Goal: Navigation & Orientation: Find specific page/section

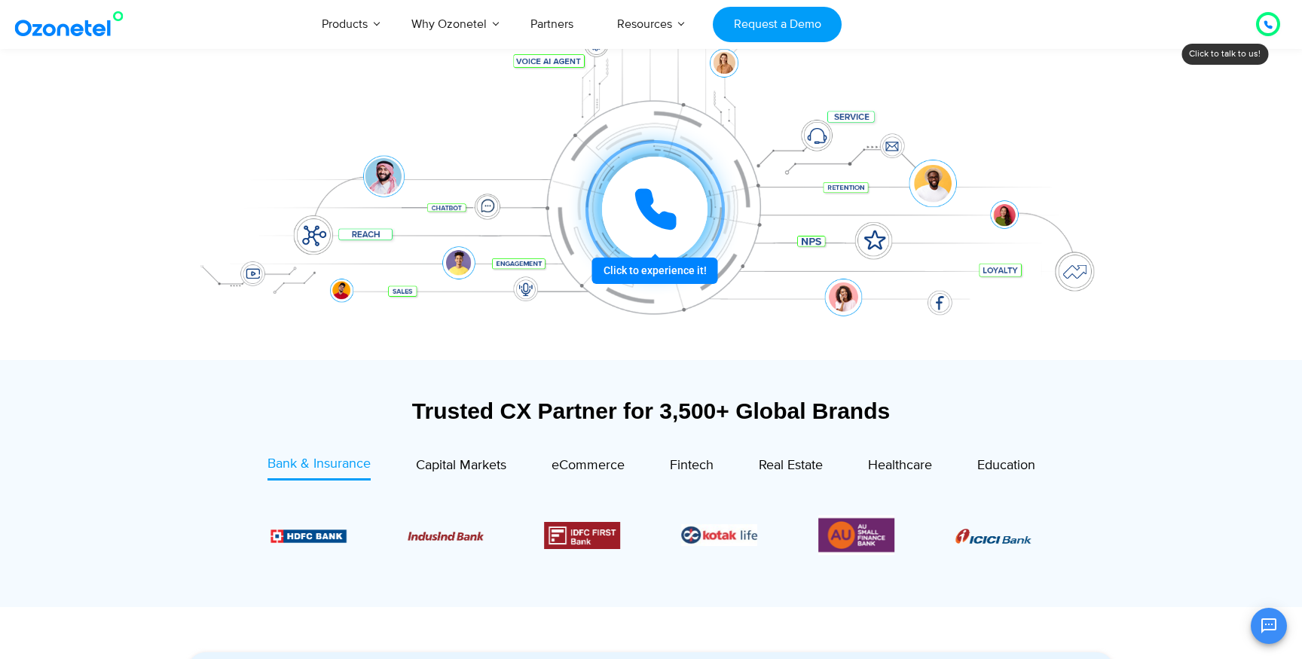
scroll to position [429, 0]
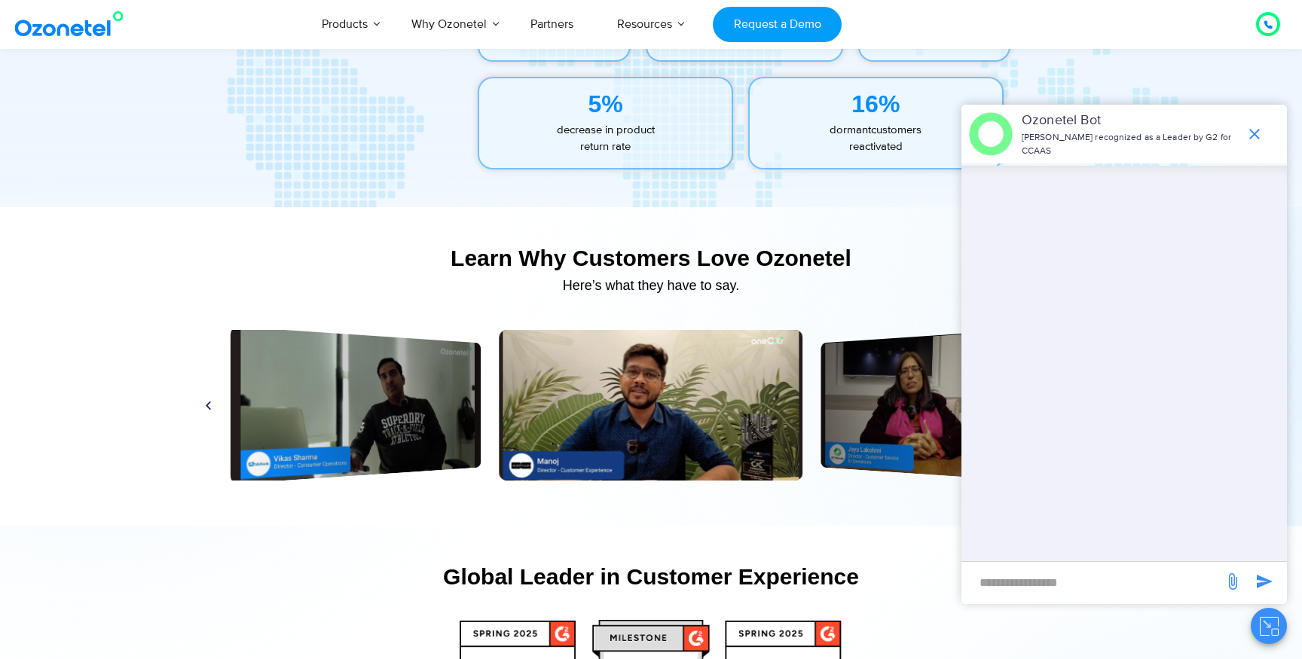
scroll to position [7060, 0]
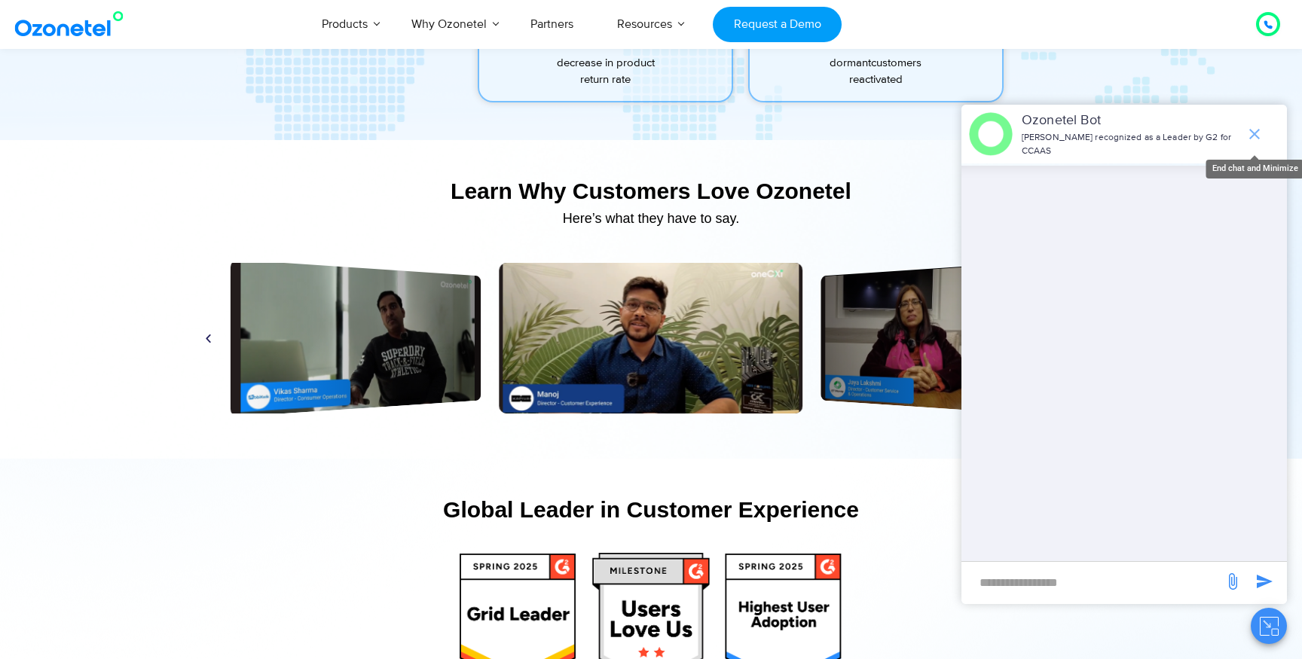
click at [1262, 133] on icon "end chat or minimize" at bounding box center [1255, 134] width 18 height 18
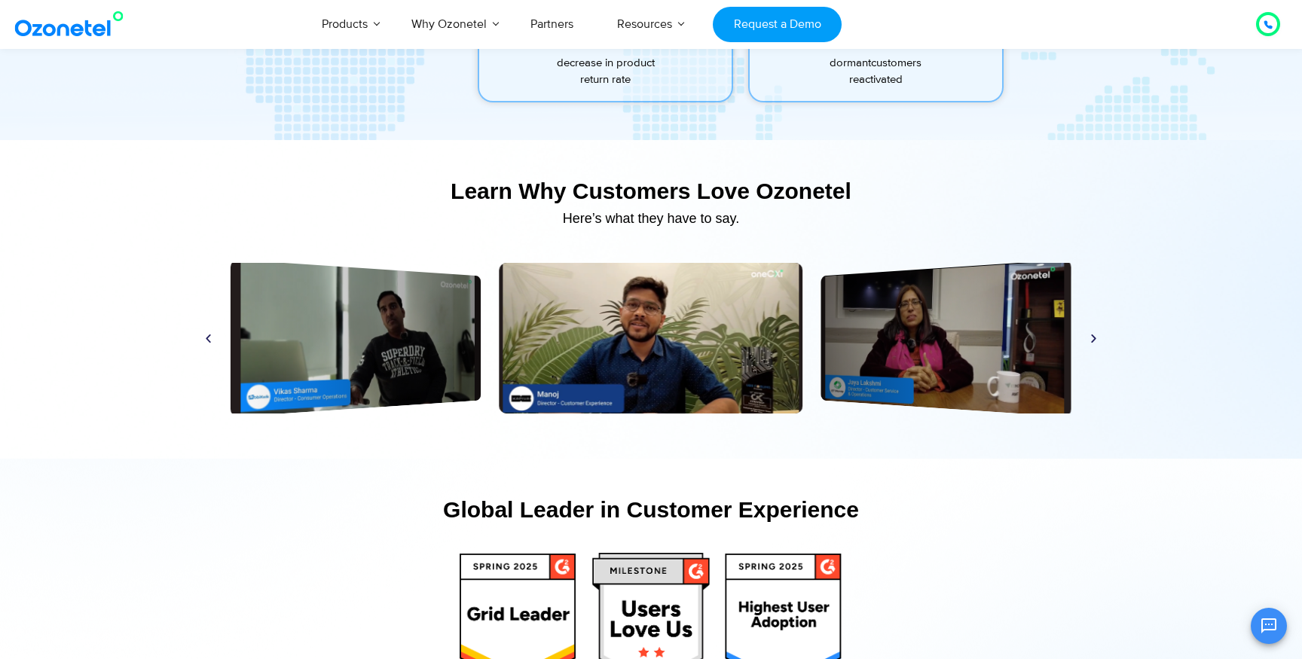
click at [1096, 336] on icon "Next slide" at bounding box center [1093, 337] width 11 height 11
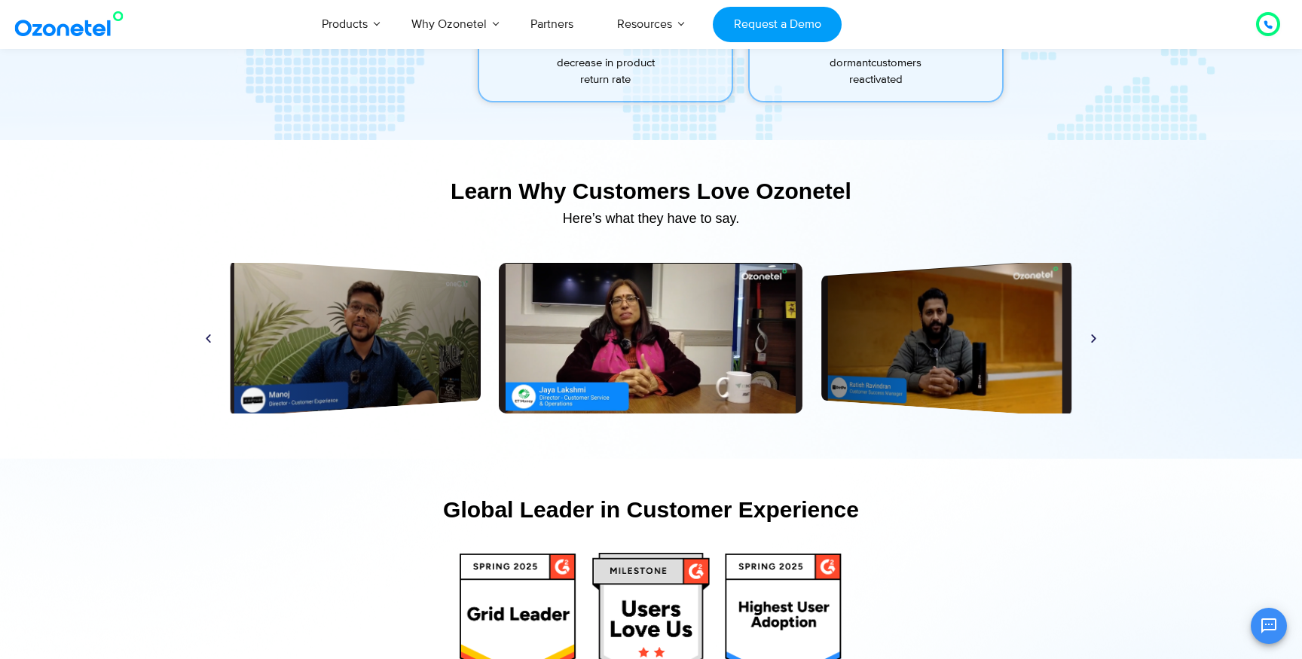
click at [1096, 336] on icon "Next slide" at bounding box center [1093, 337] width 11 height 11
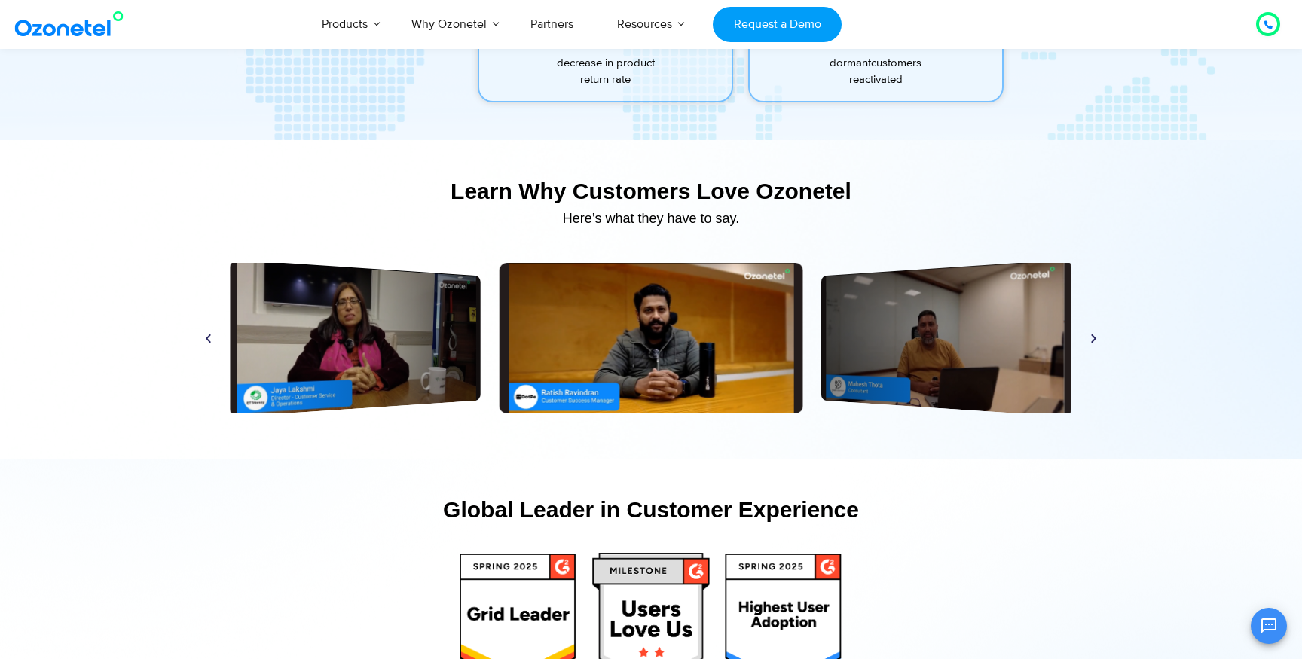
click at [1096, 336] on icon "Next slide" at bounding box center [1093, 337] width 11 height 11
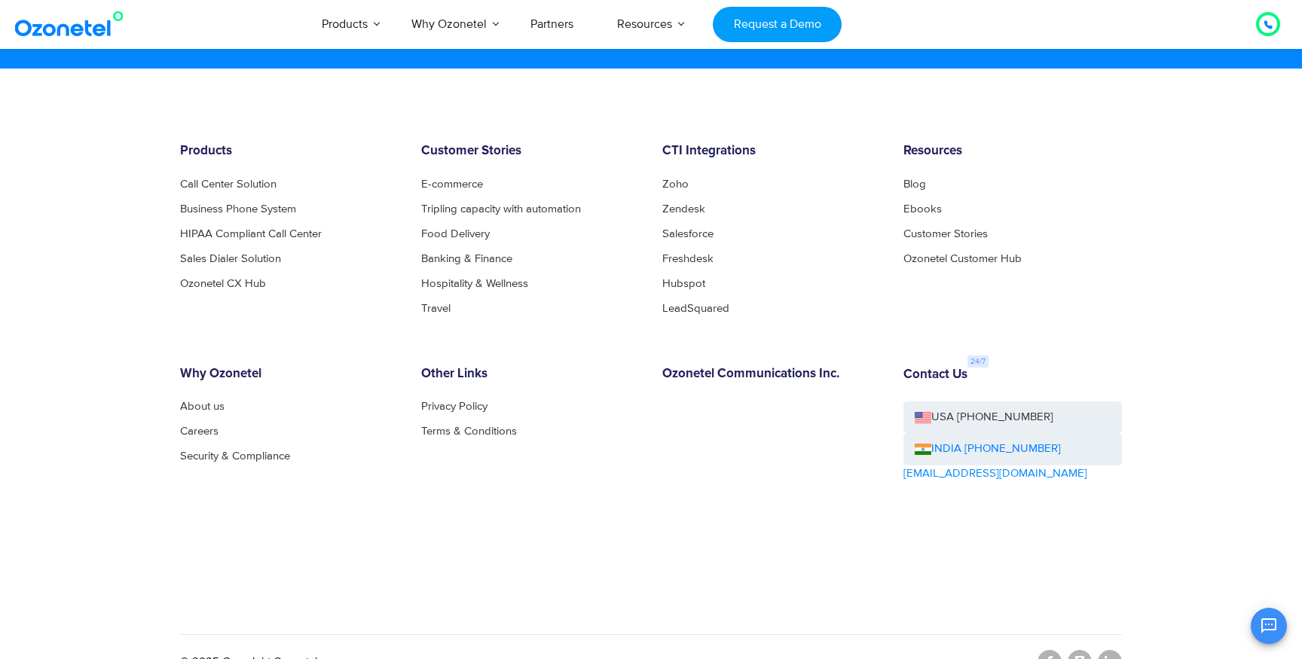
scroll to position [8201, 0]
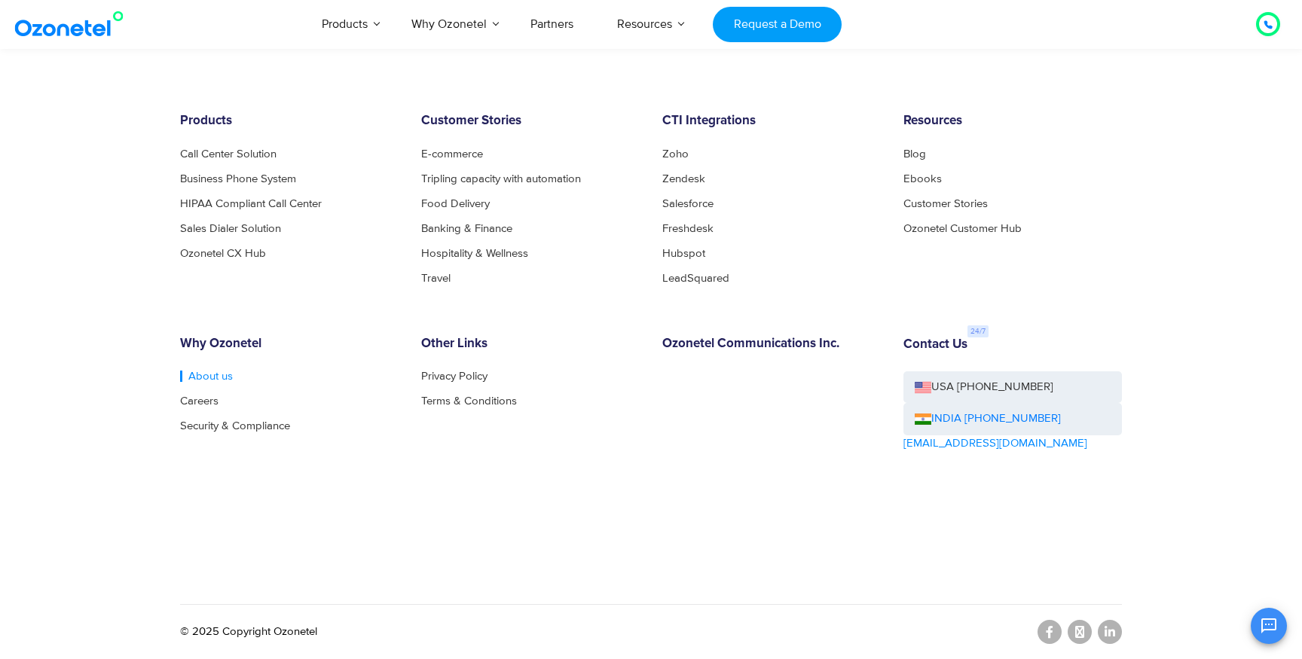
click at [188, 374] on link "About us" at bounding box center [206, 376] width 53 height 11
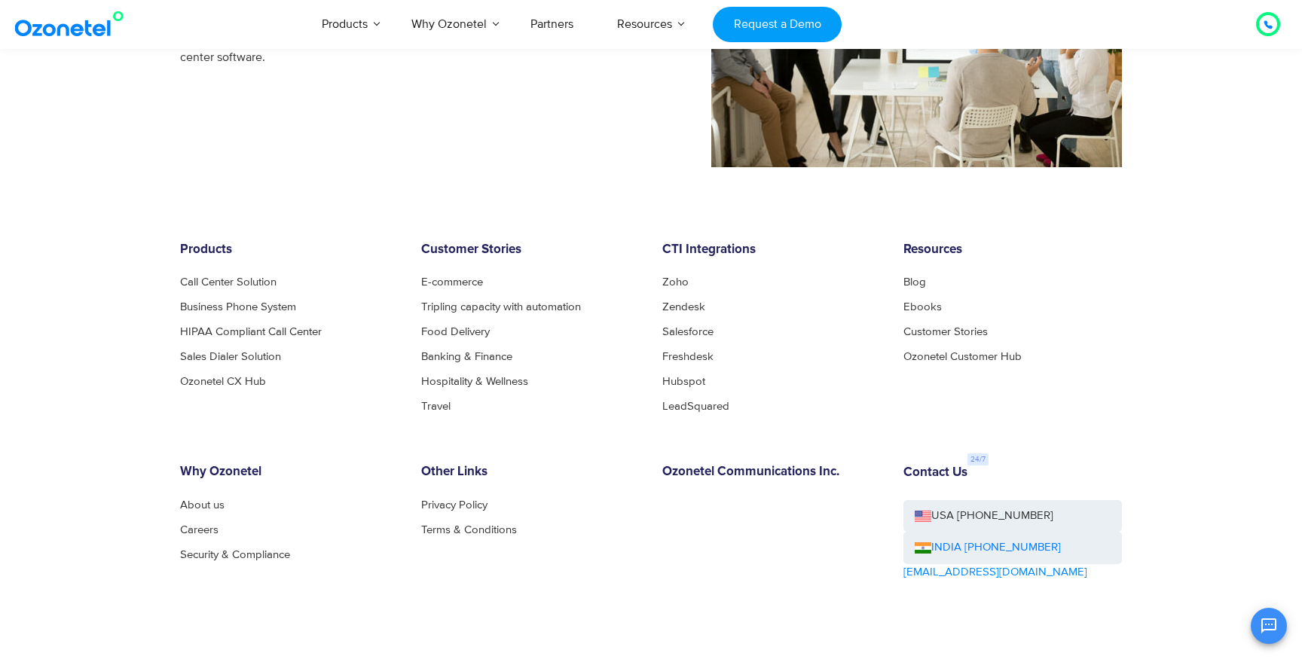
scroll to position [1476, 0]
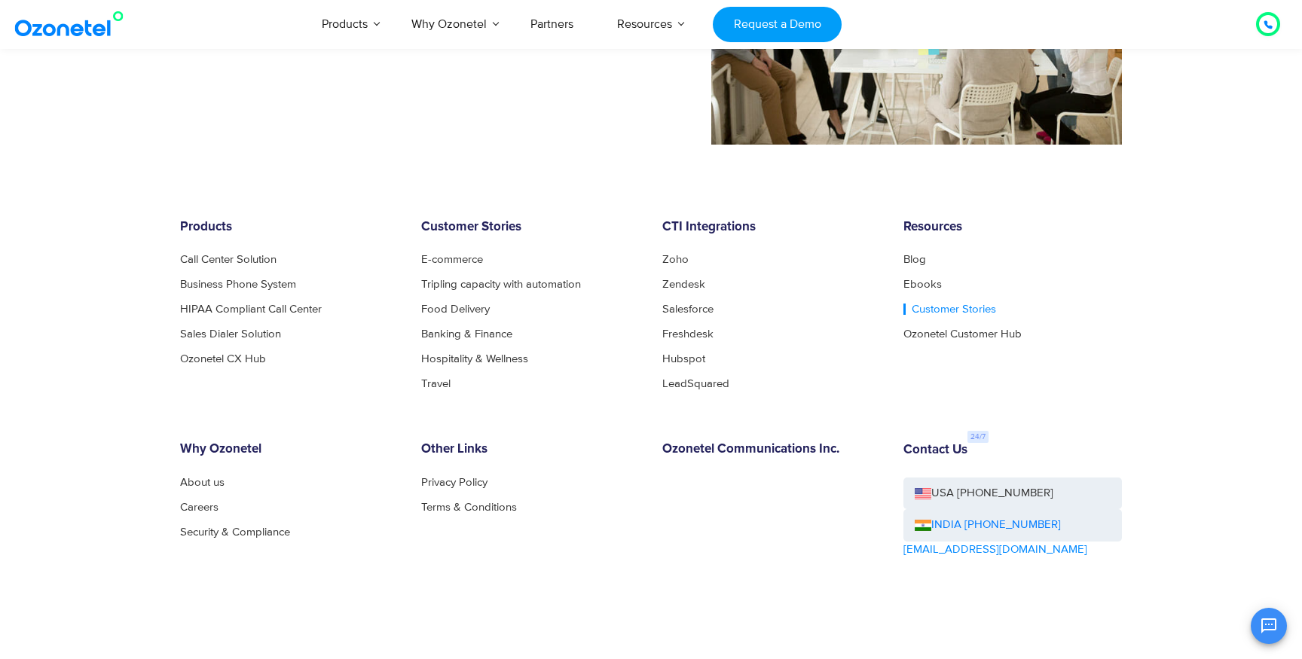
click at [953, 307] on link "Customer Stories" at bounding box center [950, 309] width 93 height 11
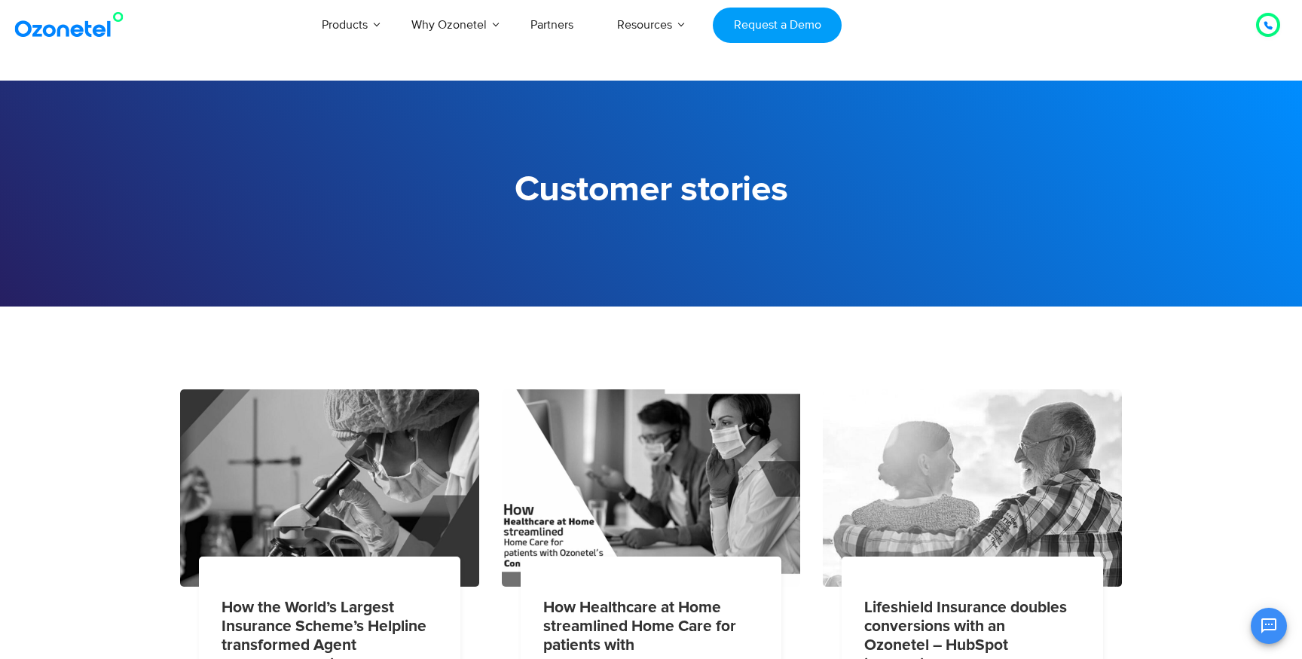
scroll to position [1108, 0]
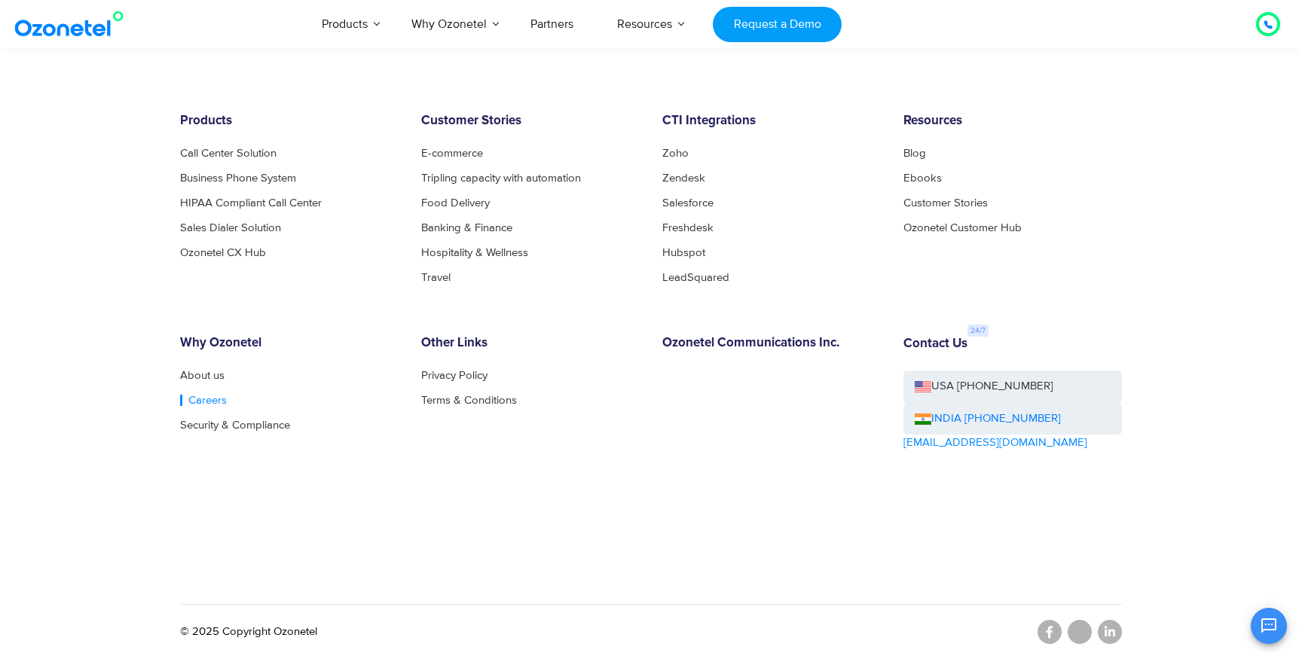
click at [208, 405] on link "Careers" at bounding box center [203, 400] width 47 height 11
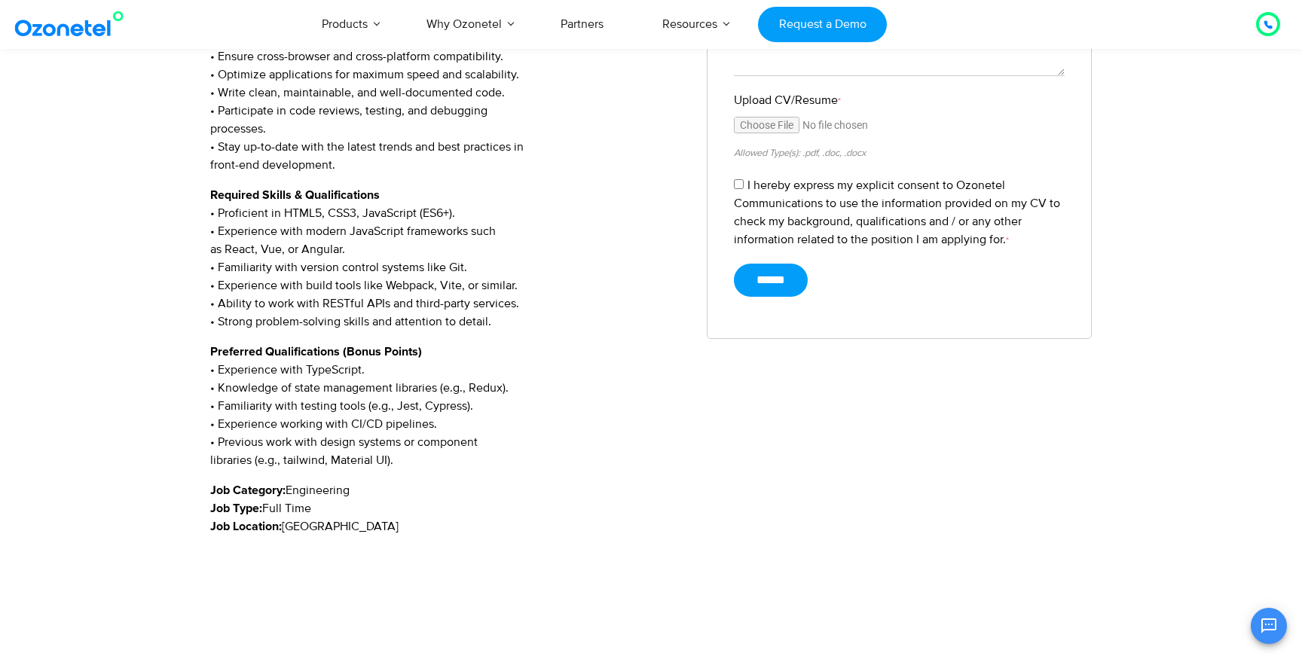
scroll to position [616, 0]
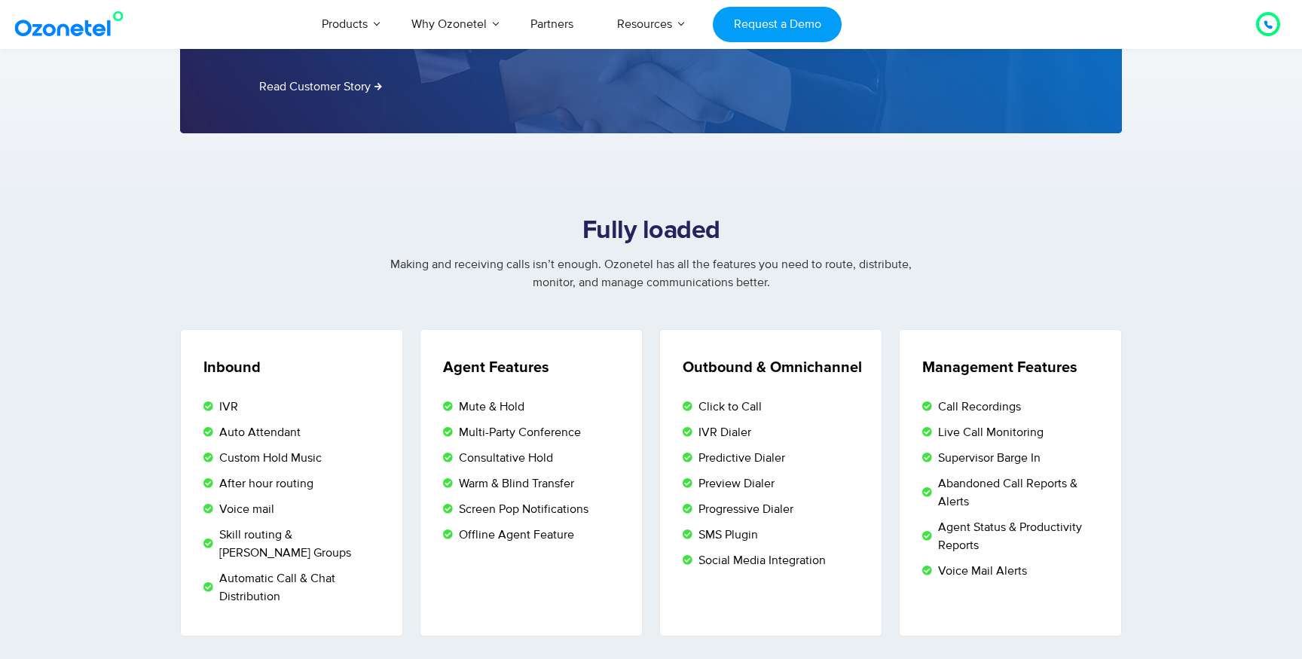
scroll to position [2571, 0]
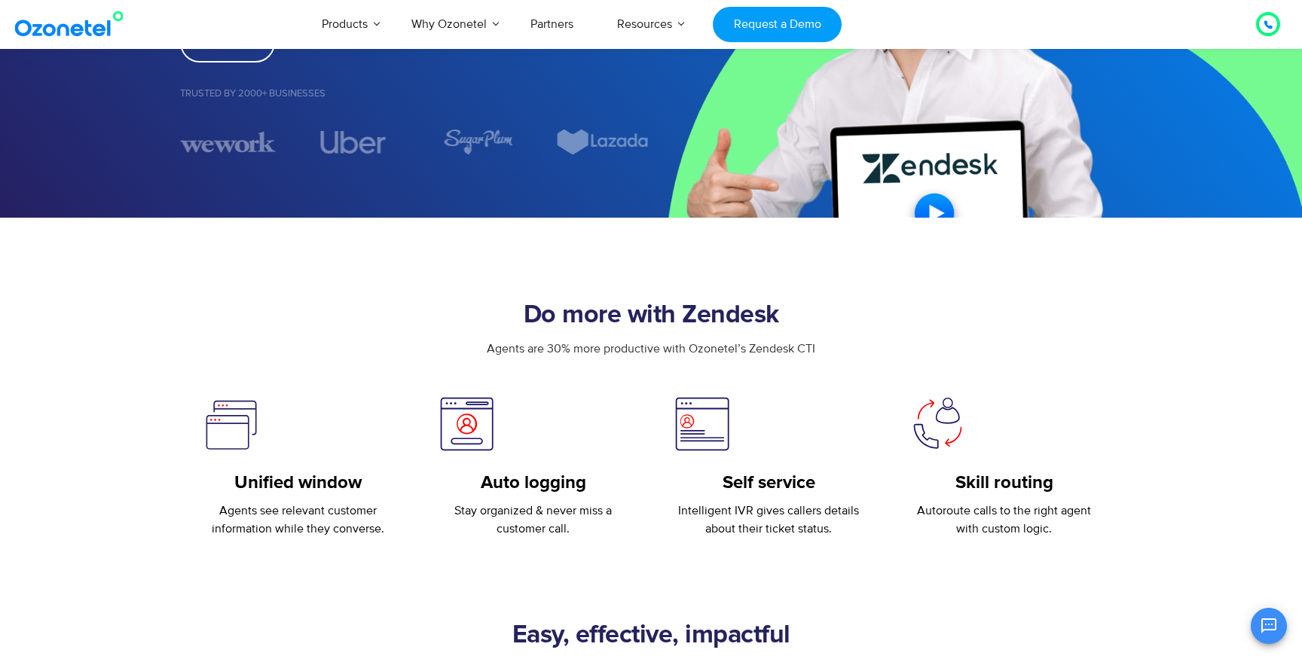
scroll to position [555, 0]
